Goal: Task Accomplishment & Management: Manage account settings

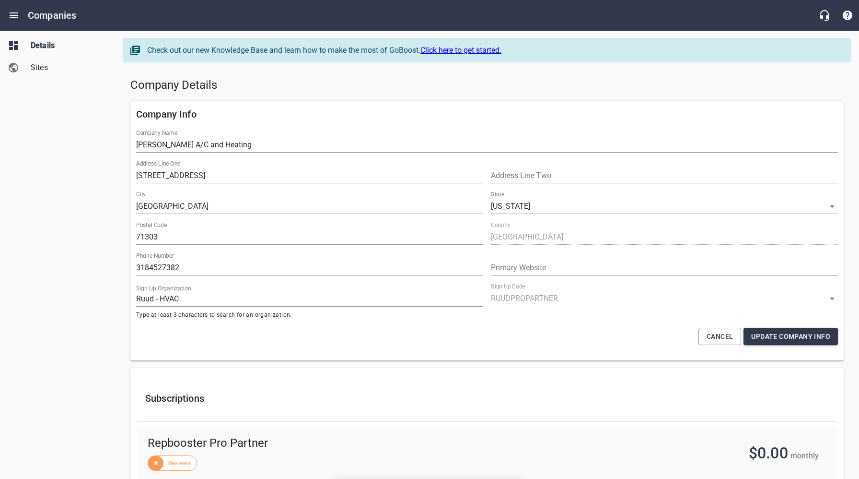
select select "[US_STATE]"
select select "63"
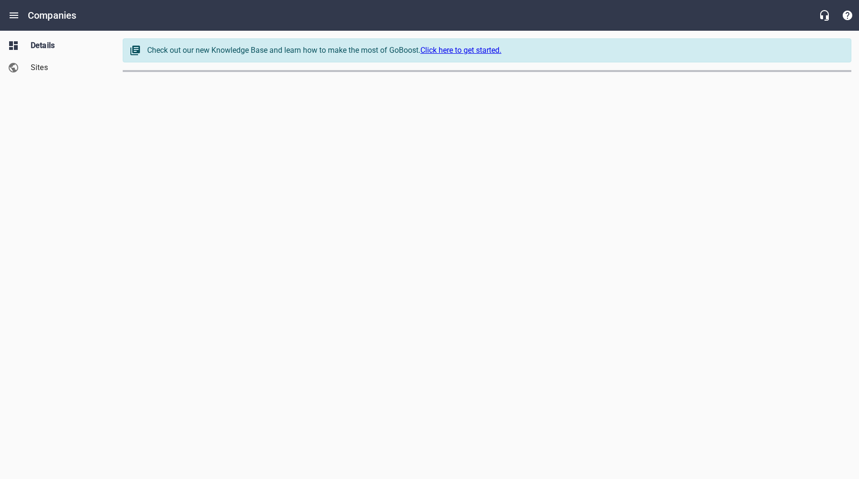
select select "[US_STATE]"
select select "63"
